Goal: Information Seeking & Learning: Find specific fact

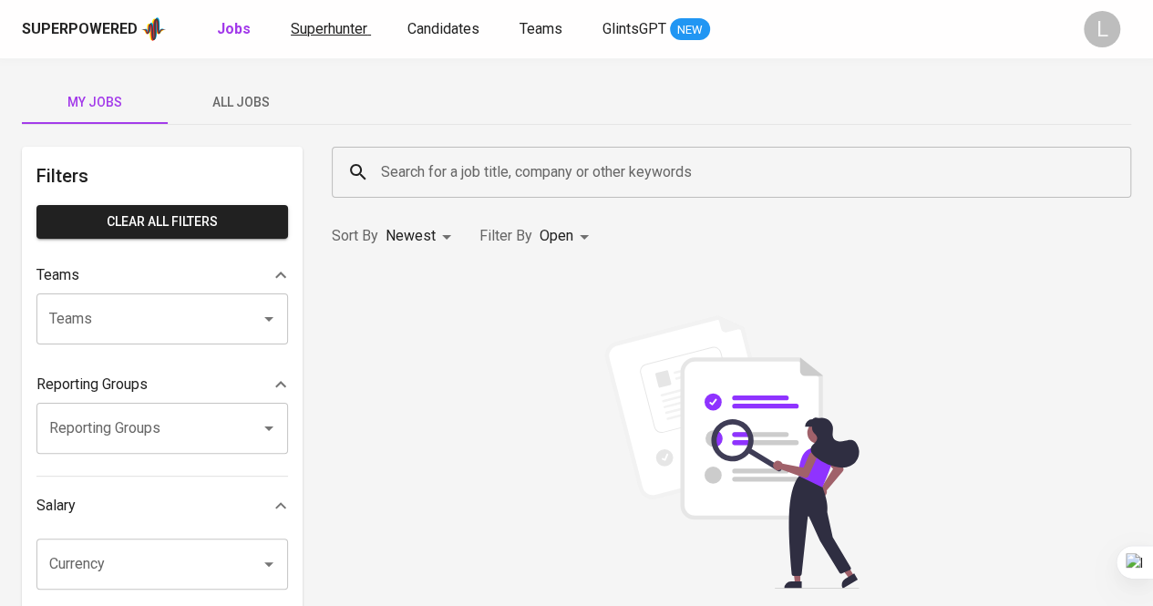
click at [334, 21] on span "Superhunter" at bounding box center [329, 28] width 77 height 17
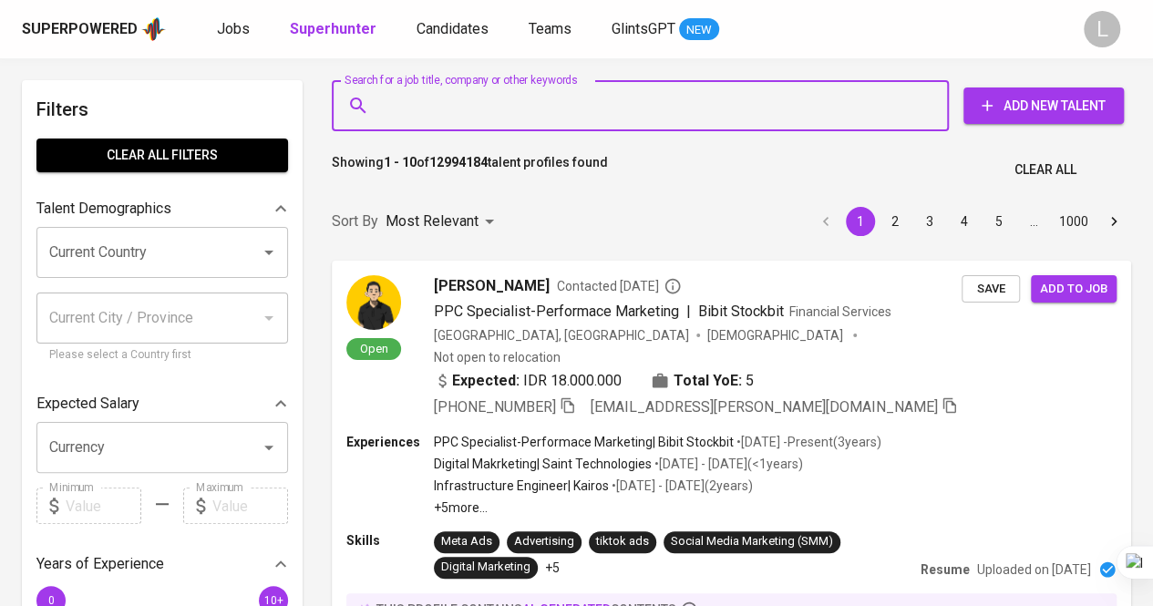
click at [471, 106] on input "Search for a job title, company or other keywords" at bounding box center [644, 105] width 537 height 35
paste input "[EMAIL_ADDRESS][DOMAIN_NAME]"
type input "[EMAIL_ADDRESS][DOMAIN_NAME]"
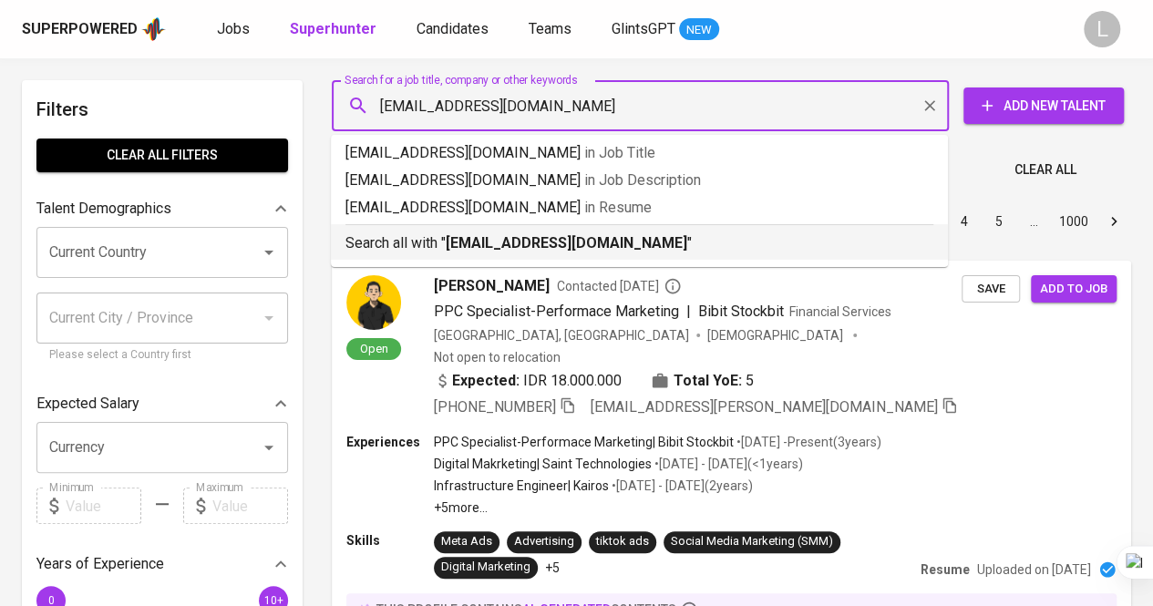
click at [470, 243] on b "[EMAIL_ADDRESS][DOMAIN_NAME]" at bounding box center [566, 242] width 241 height 17
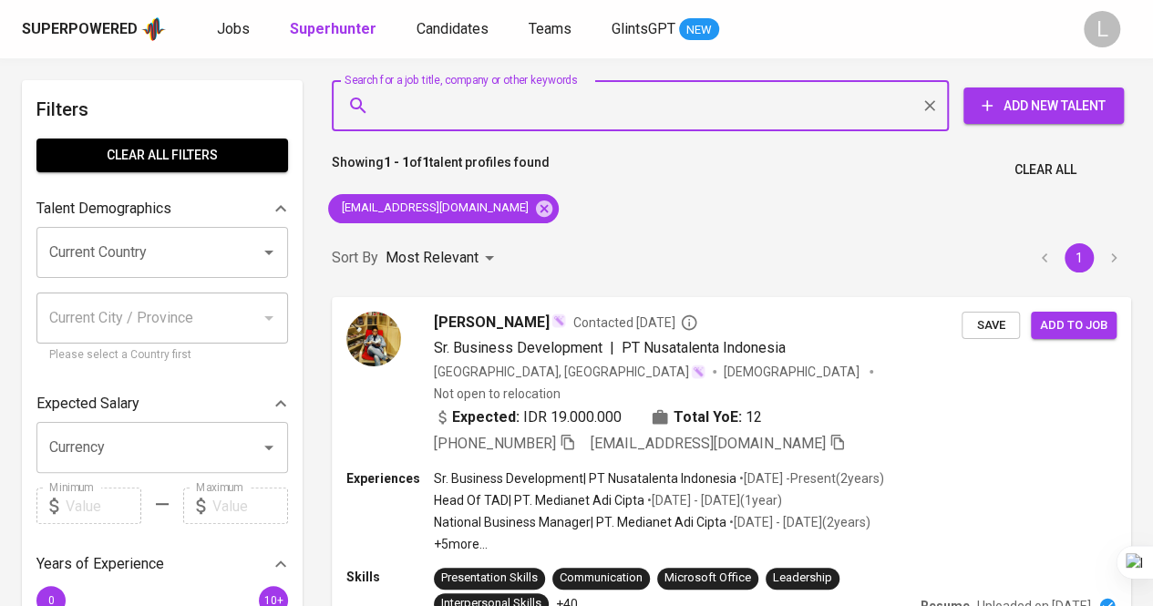
scroll to position [32, 0]
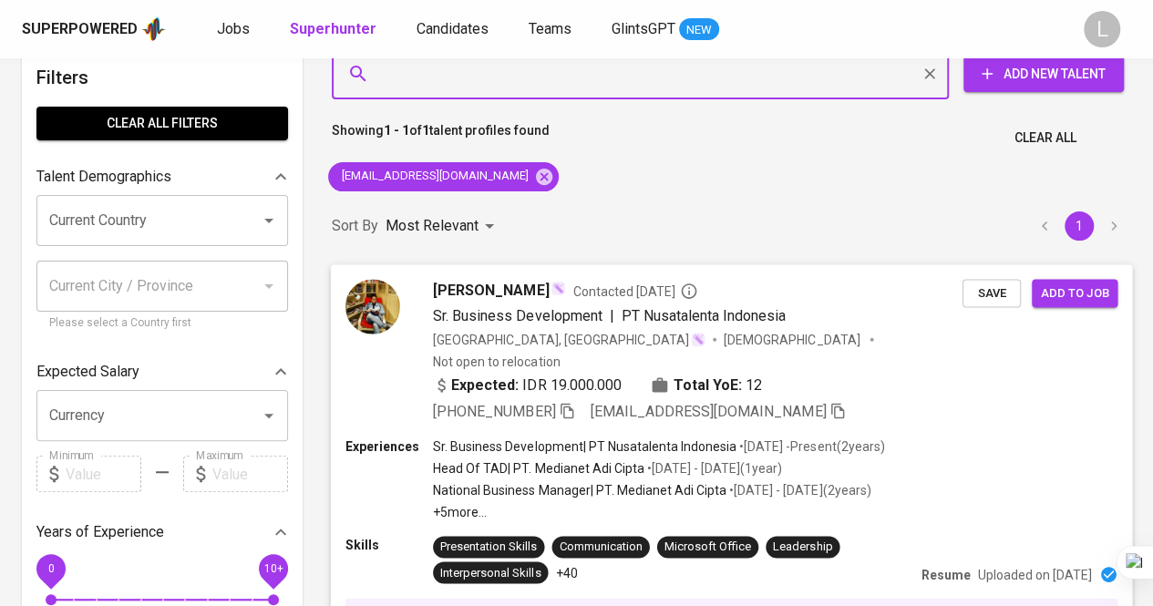
click at [565, 403] on icon "button" at bounding box center [566, 410] width 13 height 15
click at [443, 80] on input "Search for a job title, company or other keywords" at bounding box center [644, 74] width 537 height 35
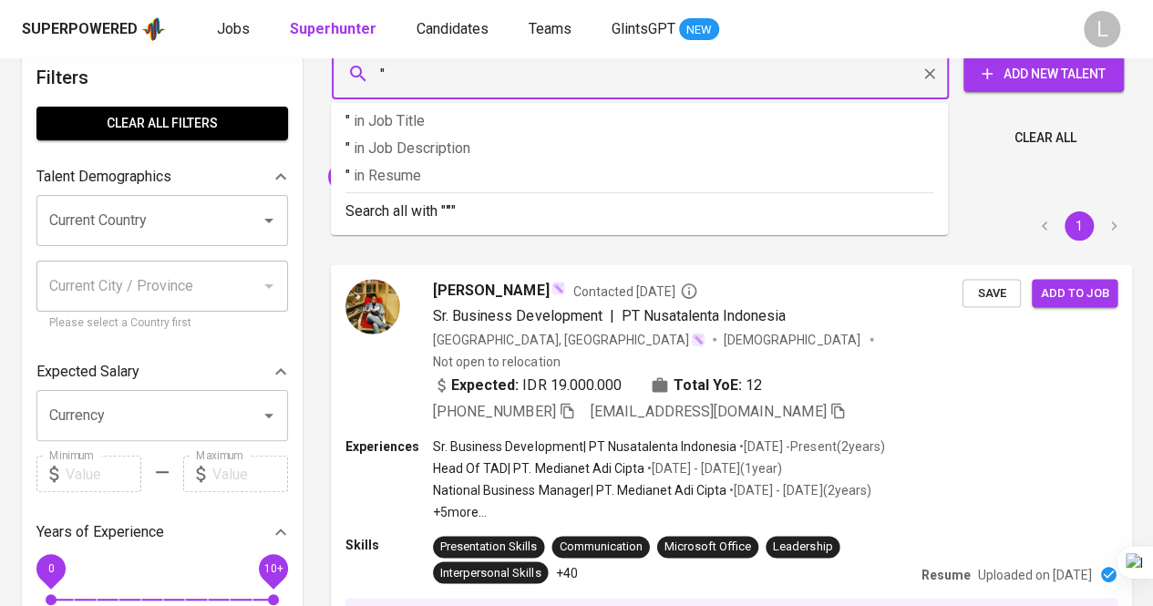
paste input "[PERSON_NAME]"
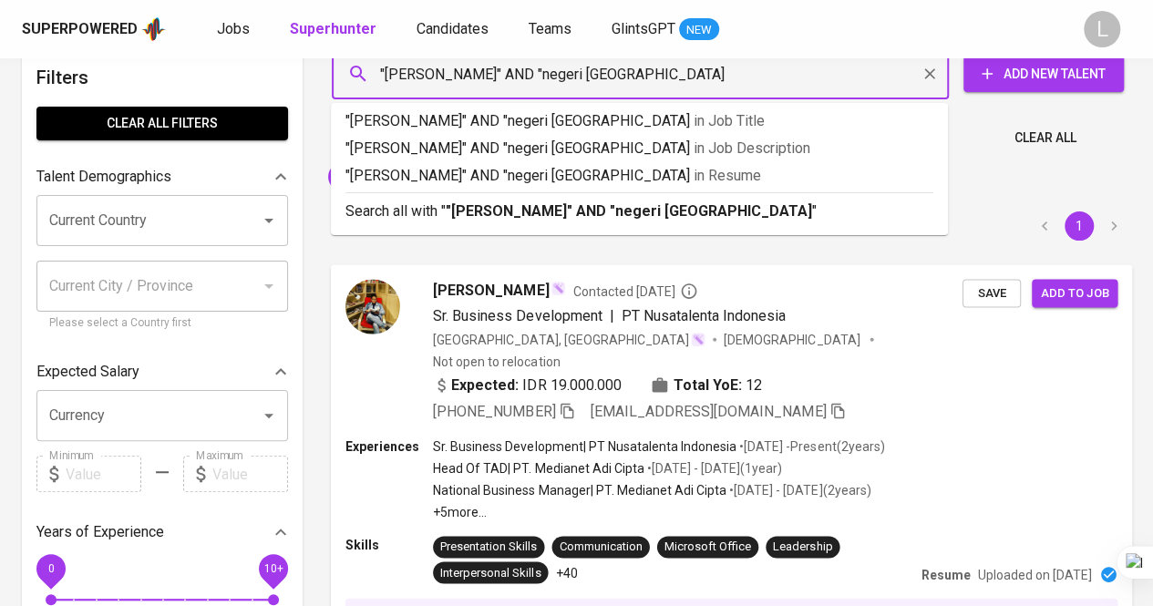
type input ""[PERSON_NAME]" AND "negeri [GEOGRAPHIC_DATA]""
click at [507, 211] on b ""[PERSON_NAME]" AND "negeri [GEOGRAPHIC_DATA]"" at bounding box center [632, 210] width 372 height 17
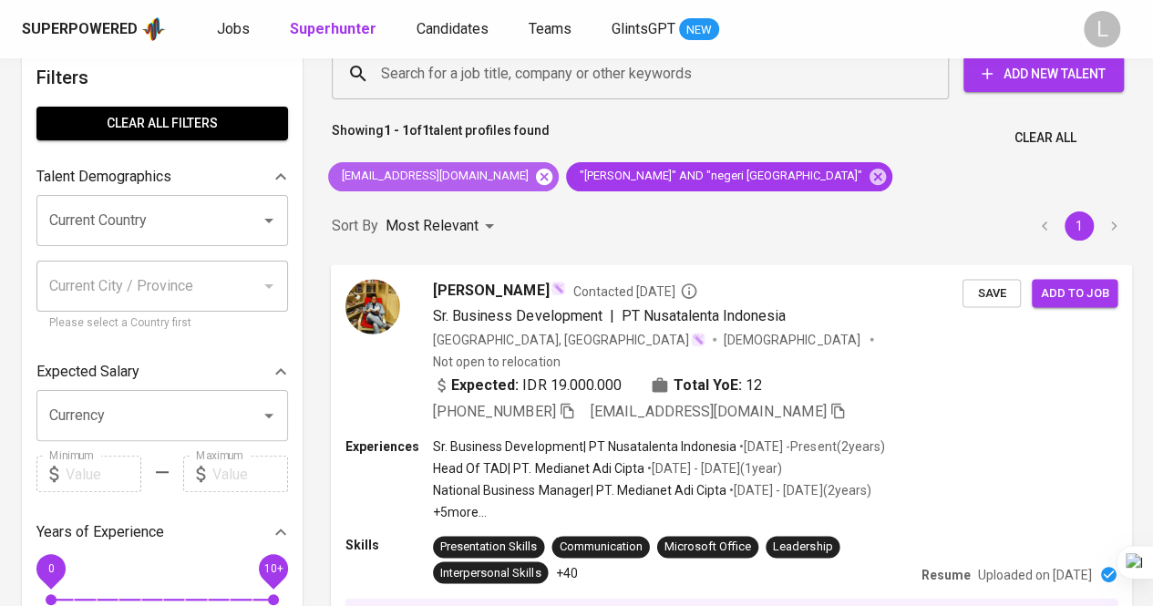
click at [536, 175] on icon at bounding box center [544, 176] width 16 height 16
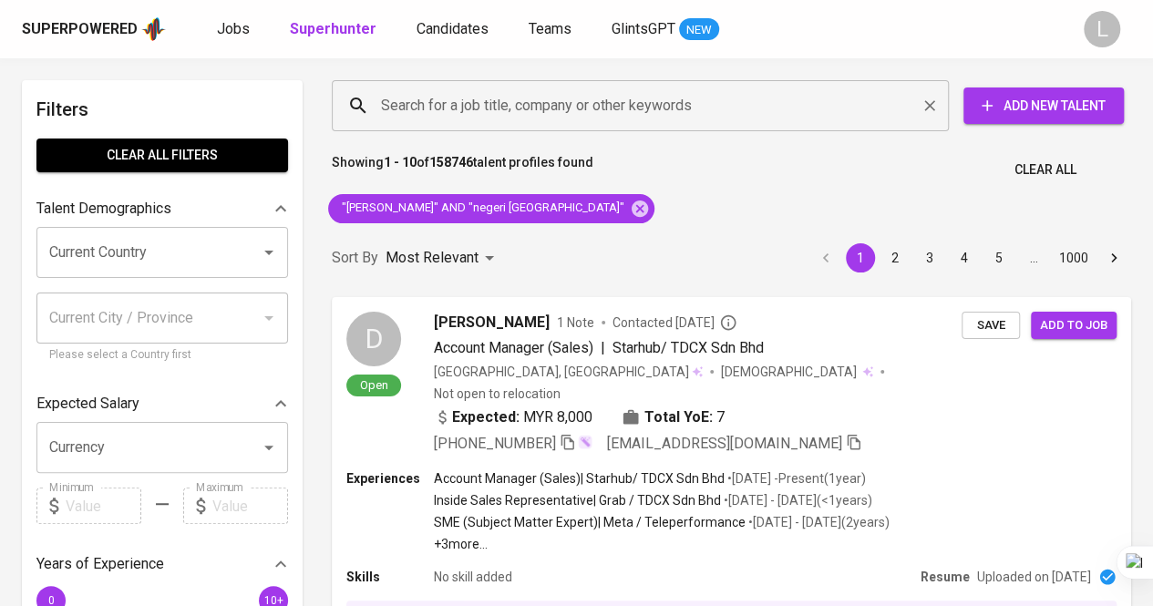
click at [736, 110] on input "Search for a job title, company or other keywords" at bounding box center [644, 105] width 537 height 35
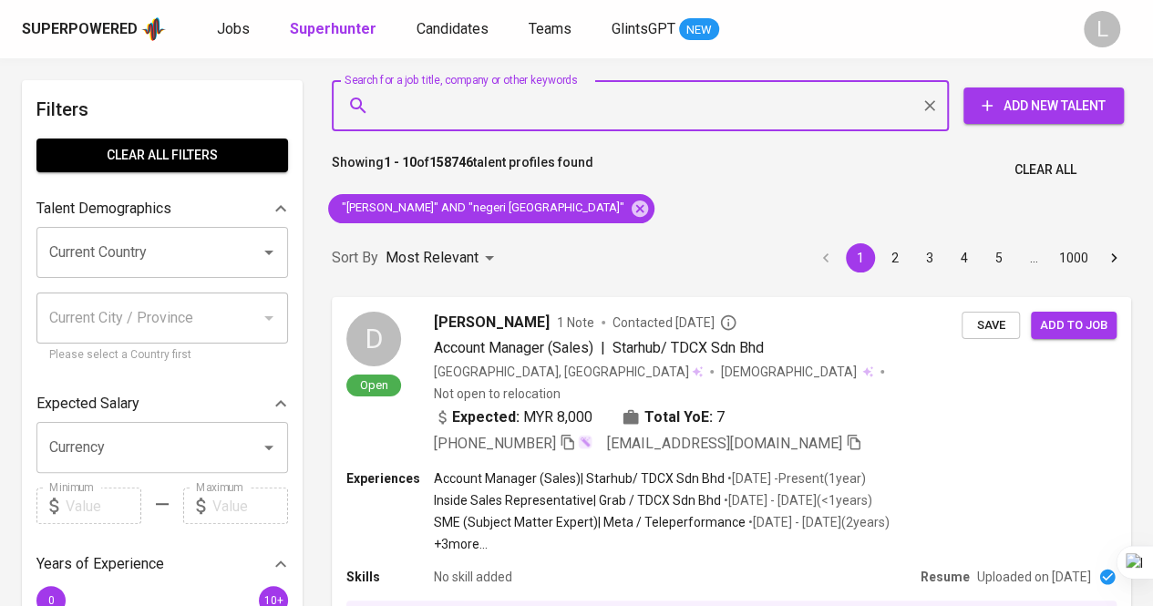
paste input "[PERSON_NAME][EMAIL_ADDRESS][DOMAIN_NAME]"
type input "[PERSON_NAME][EMAIL_ADDRESS][DOMAIN_NAME]"
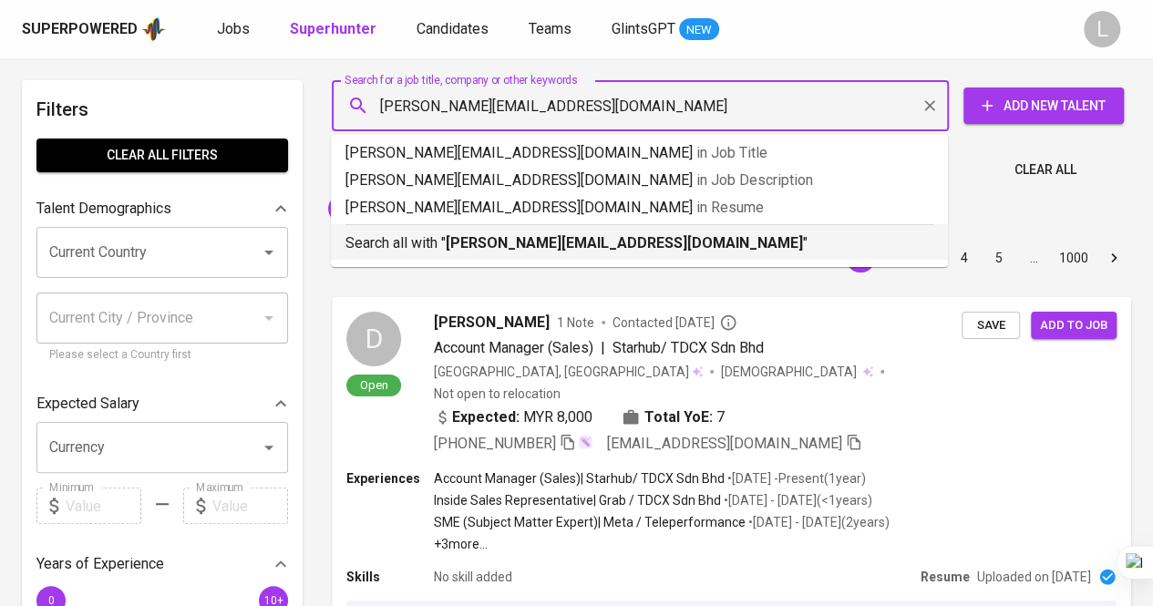
drag, startPoint x: 601, startPoint y: 237, endPoint x: 585, endPoint y: 241, distance: 17.0
click at [601, 238] on b "[PERSON_NAME][EMAIL_ADDRESS][DOMAIN_NAME]" at bounding box center [624, 242] width 357 height 17
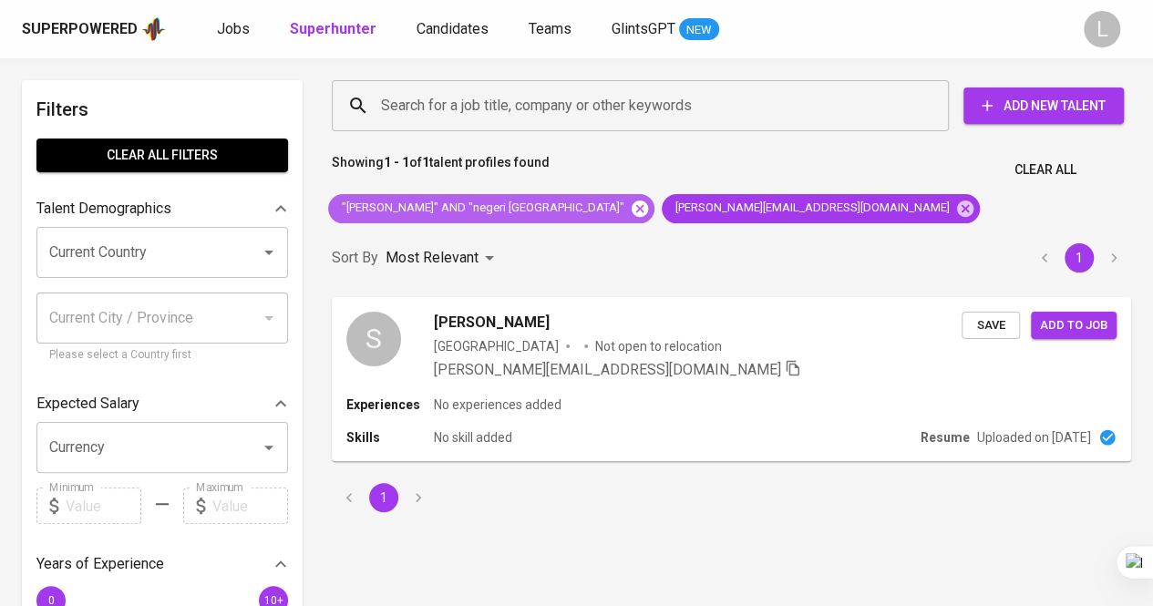
click at [630, 201] on icon at bounding box center [640, 209] width 20 height 20
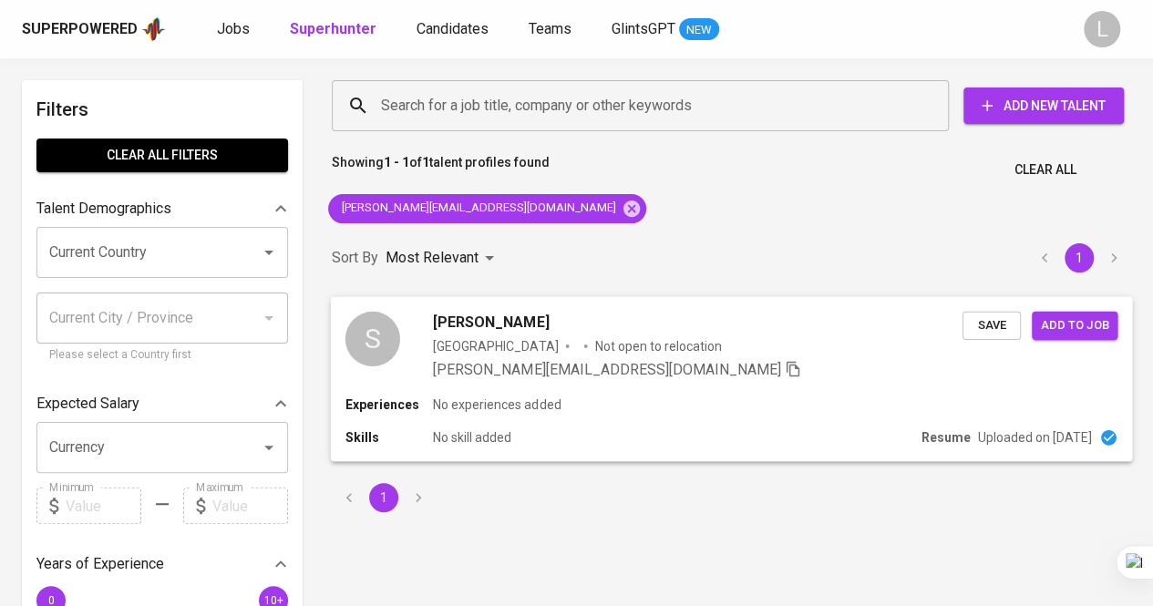
click at [467, 321] on span "[PERSON_NAME]" at bounding box center [491, 322] width 116 height 22
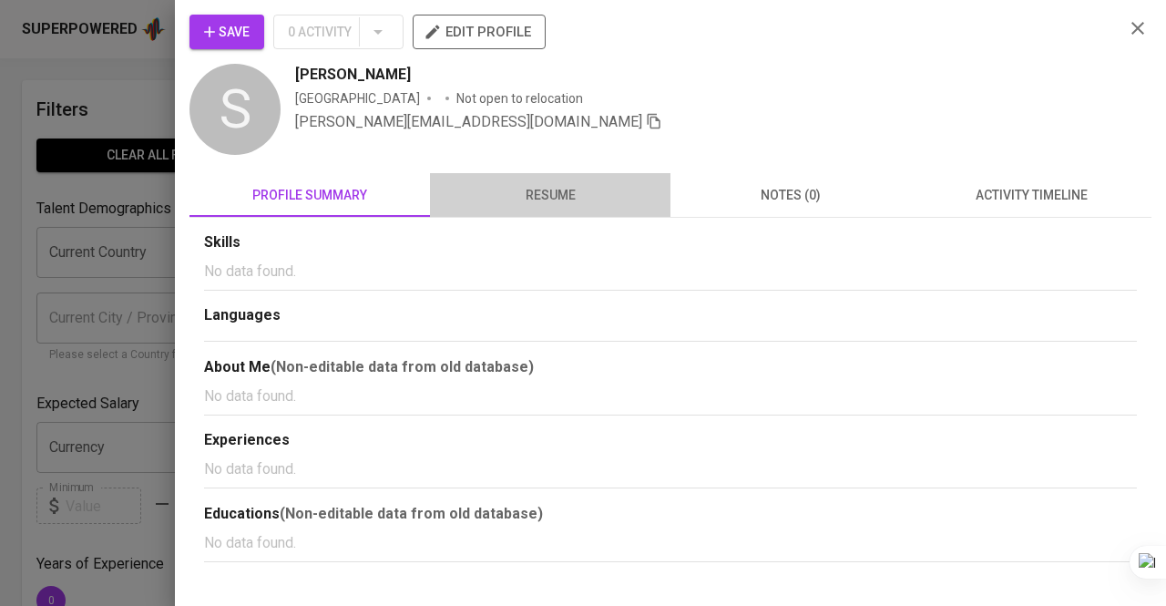
click at [529, 187] on span "resume" at bounding box center [550, 195] width 219 height 23
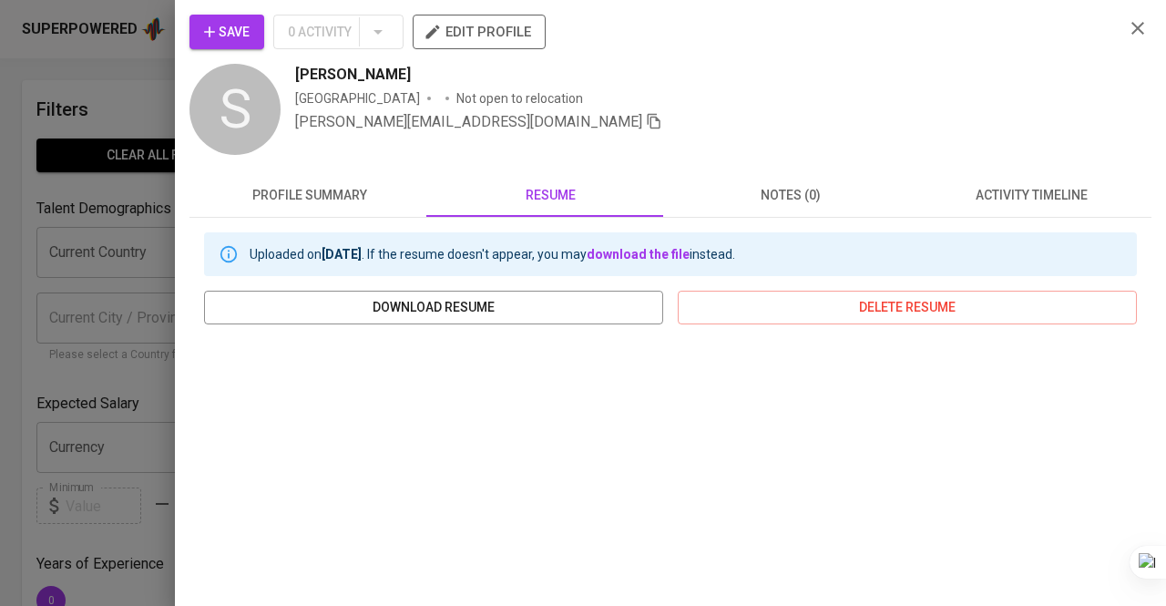
click at [0, 79] on div at bounding box center [583, 303] width 1166 height 606
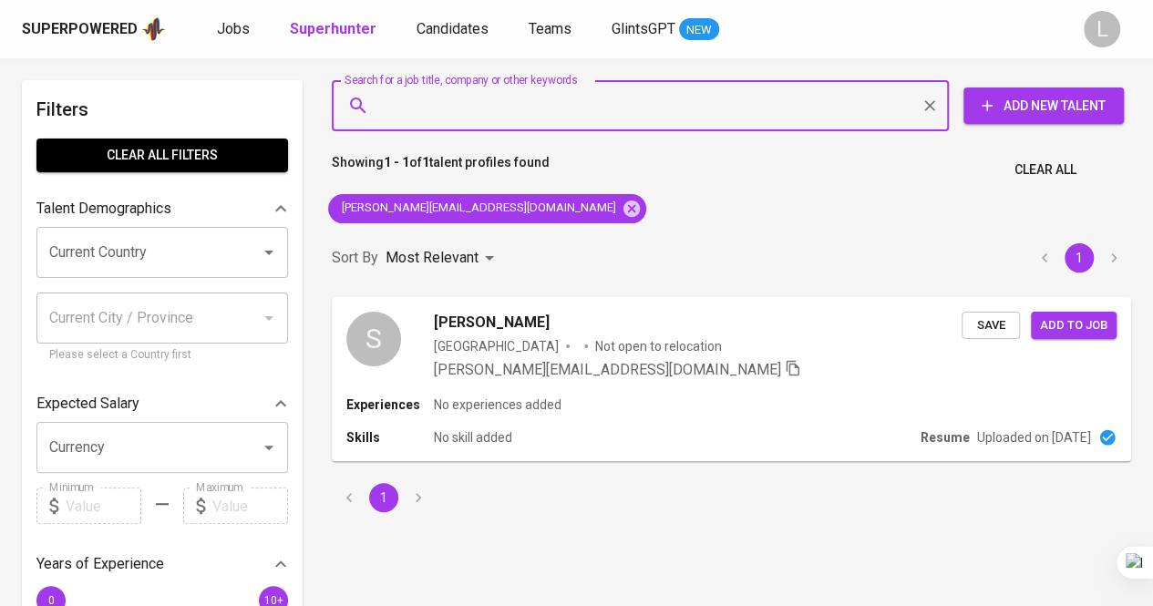
click at [505, 94] on input "Search for a job title, company or other keywords" at bounding box center [644, 105] width 537 height 35
paste input "[PERSON_NAME][EMAIL_ADDRESS][DOMAIN_NAME]"
type input "[PERSON_NAME][EMAIL_ADDRESS][DOMAIN_NAME]"
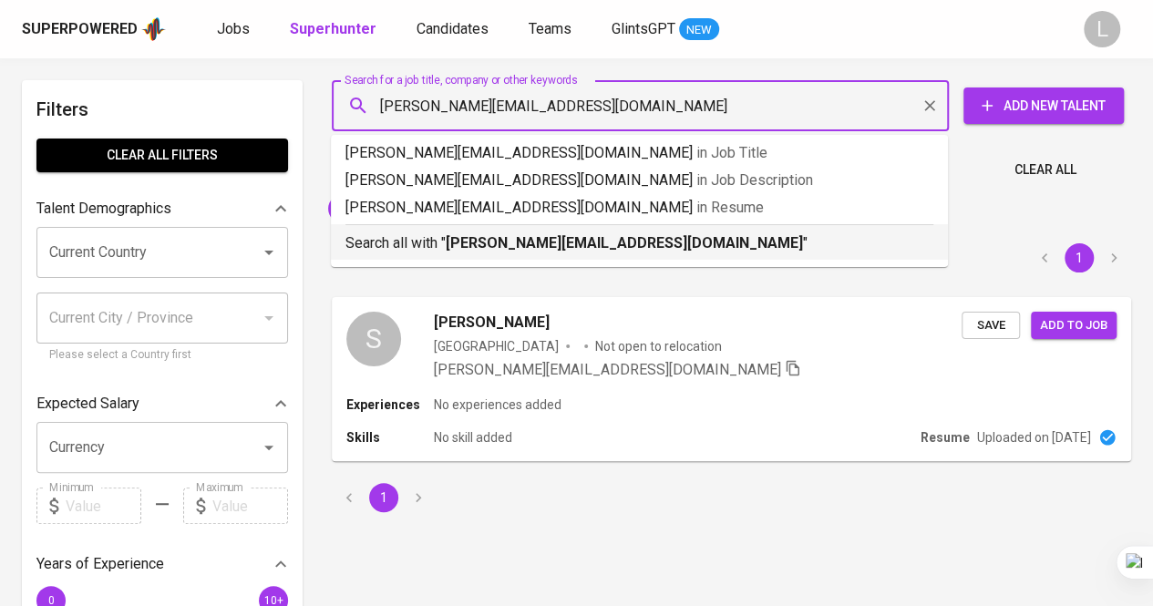
click at [583, 252] on b "[PERSON_NAME][EMAIL_ADDRESS][DOMAIN_NAME]" at bounding box center [624, 242] width 357 height 17
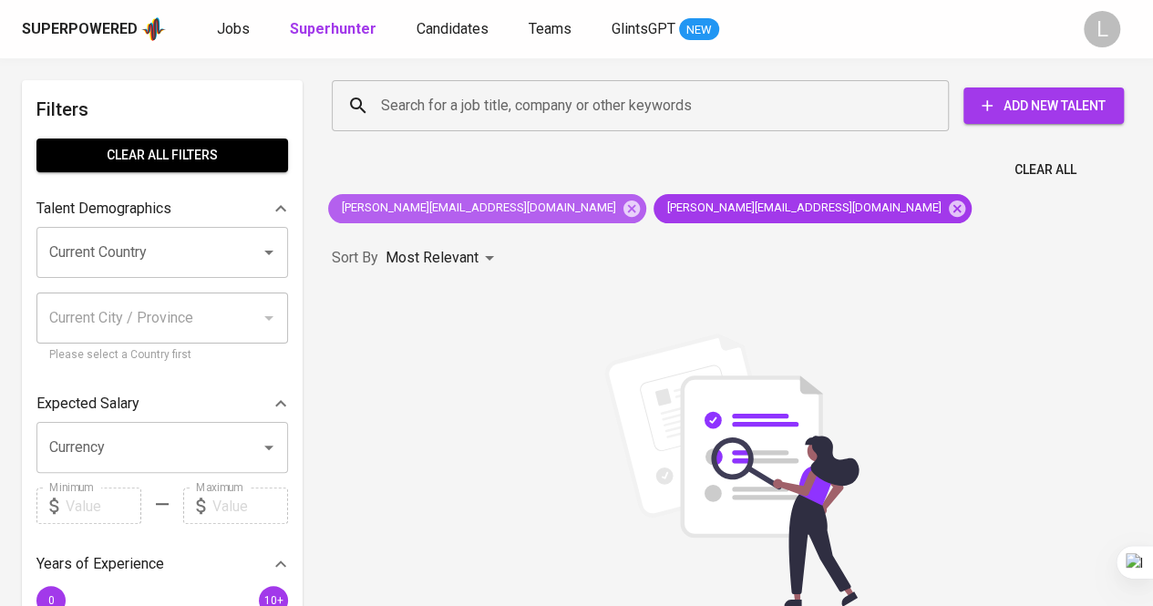
click at [622, 200] on icon at bounding box center [632, 209] width 20 height 20
